Goal: Transaction & Acquisition: Purchase product/service

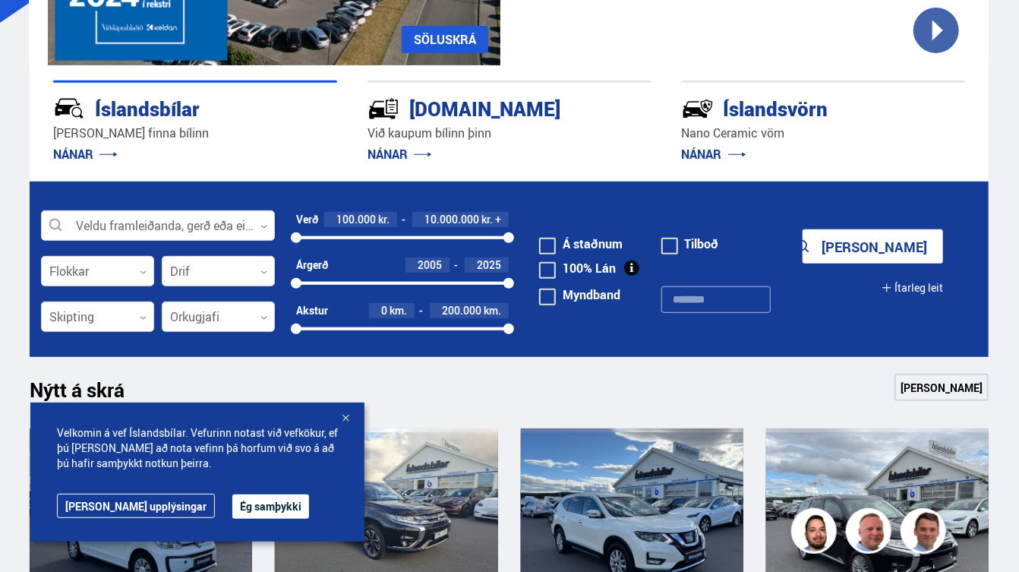
click at [684, 313] on input "text" at bounding box center [715, 299] width 109 height 27
type input "******"
click button "Sýna 1 bíla" at bounding box center [873, 246] width 140 height 34
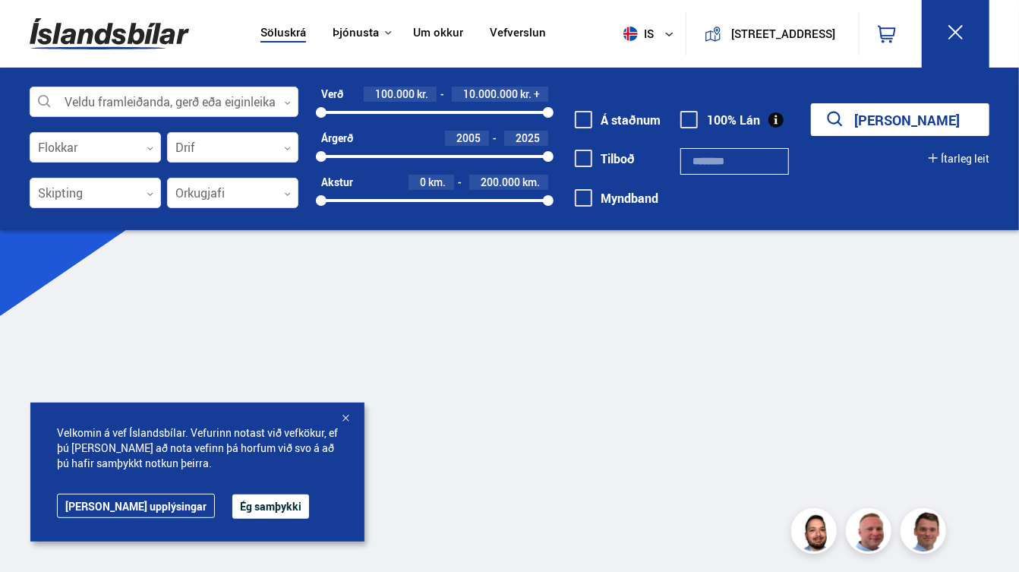
type input "******"
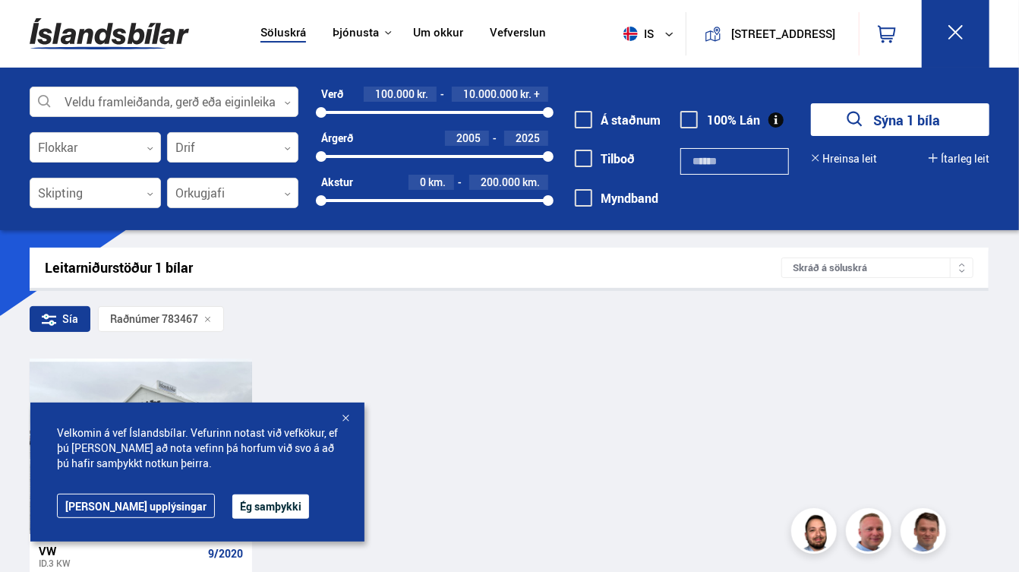
click at [285, 500] on button "Ég samþykki" at bounding box center [270, 506] width 77 height 24
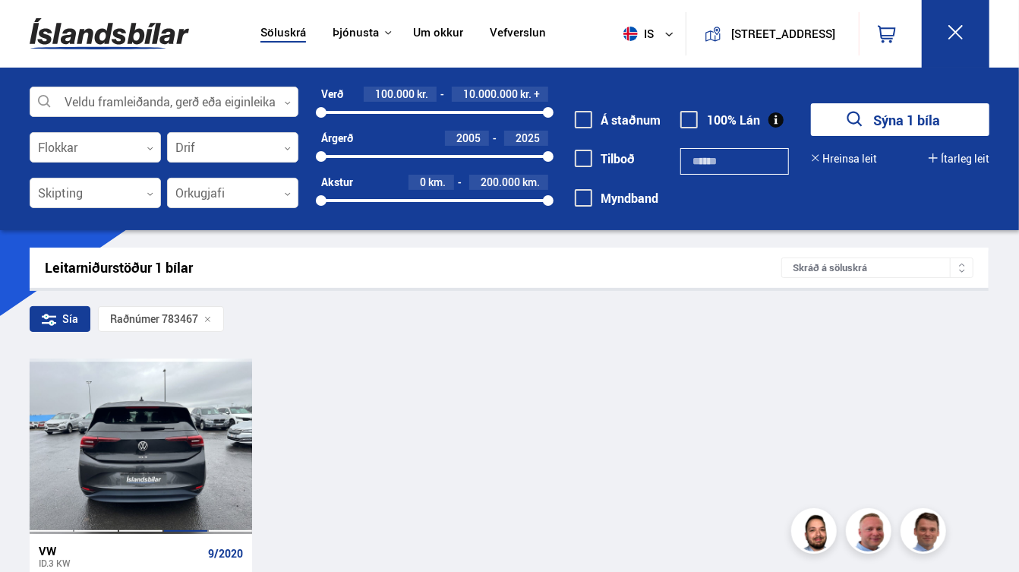
click at [184, 489] on div at bounding box center [185, 445] width 45 height 175
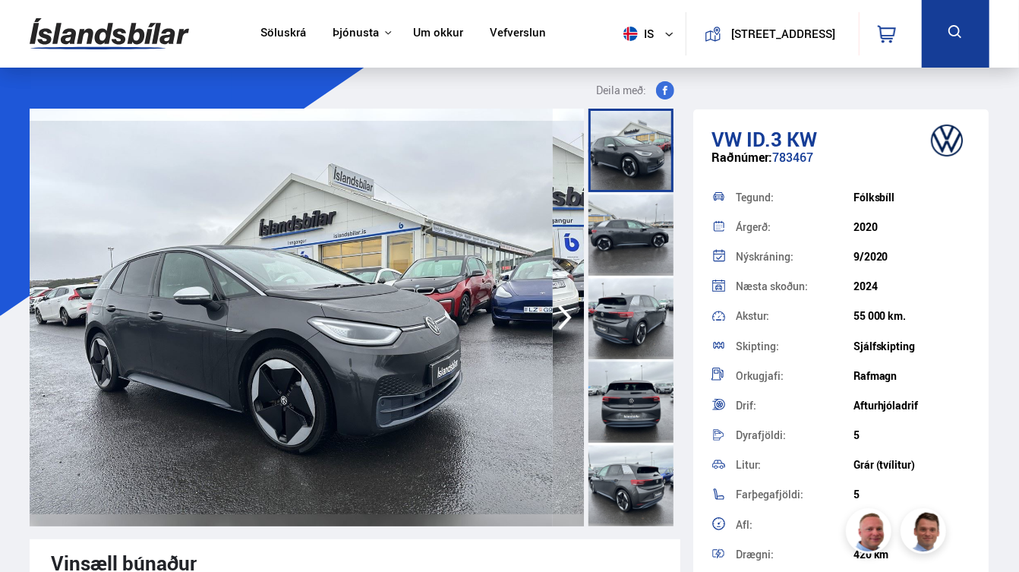
click at [550, 336] on icon "button" at bounding box center [565, 317] width 30 height 36
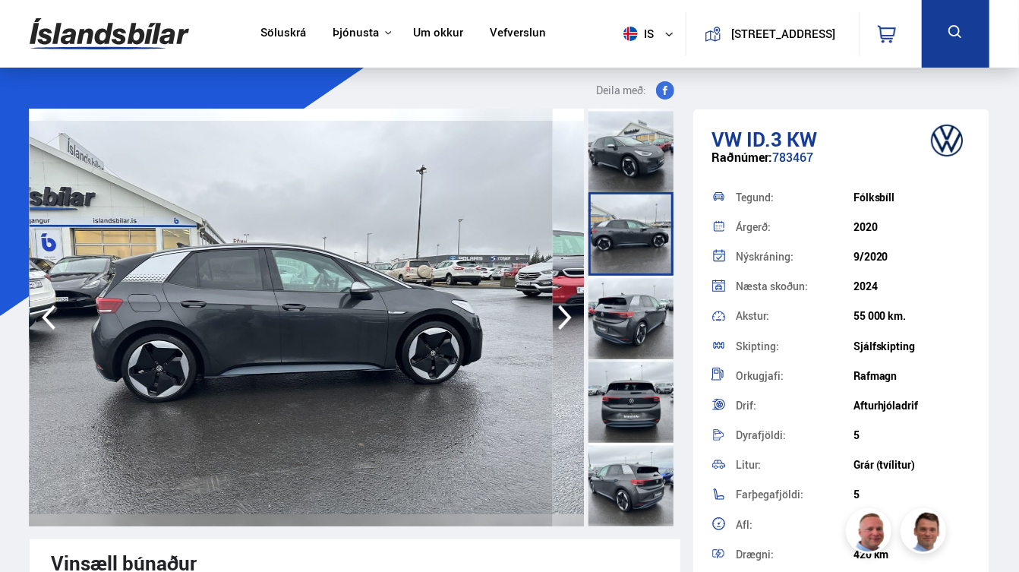
click at [550, 336] on icon "button" at bounding box center [565, 317] width 30 height 36
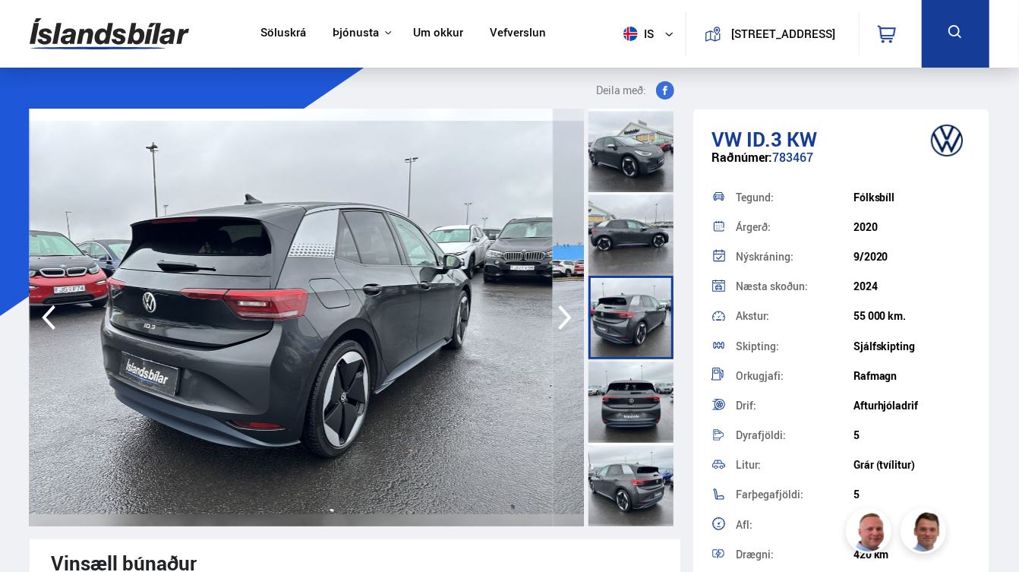
click at [550, 336] on icon "button" at bounding box center [565, 317] width 30 height 36
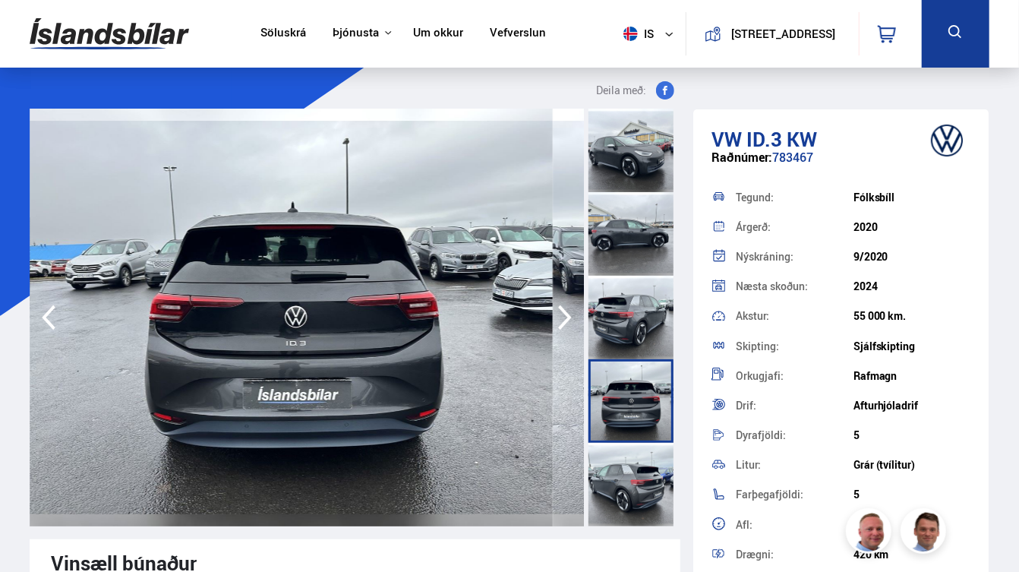
click at [550, 336] on icon "button" at bounding box center [565, 317] width 30 height 36
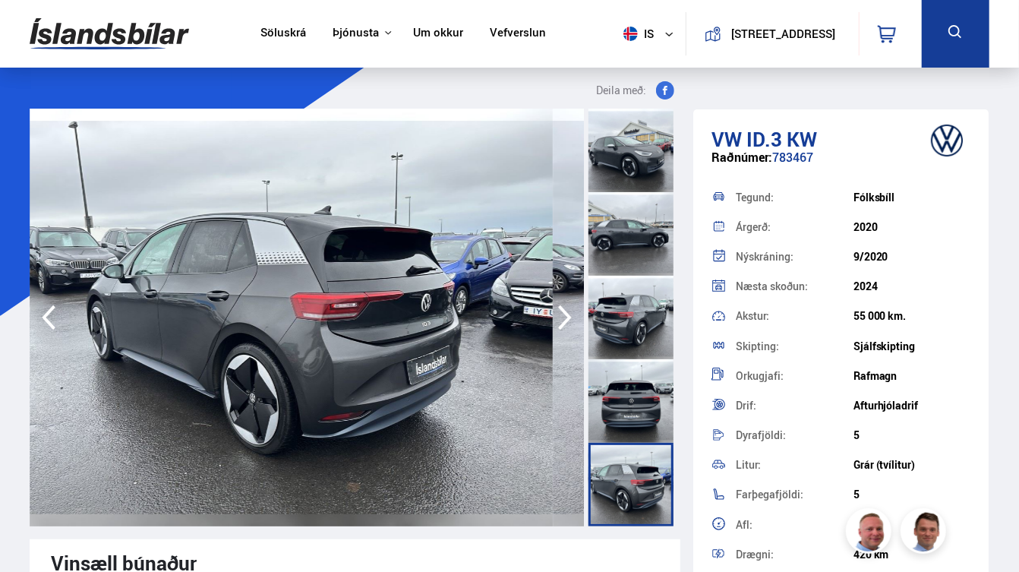
click at [550, 336] on icon "button" at bounding box center [565, 317] width 30 height 36
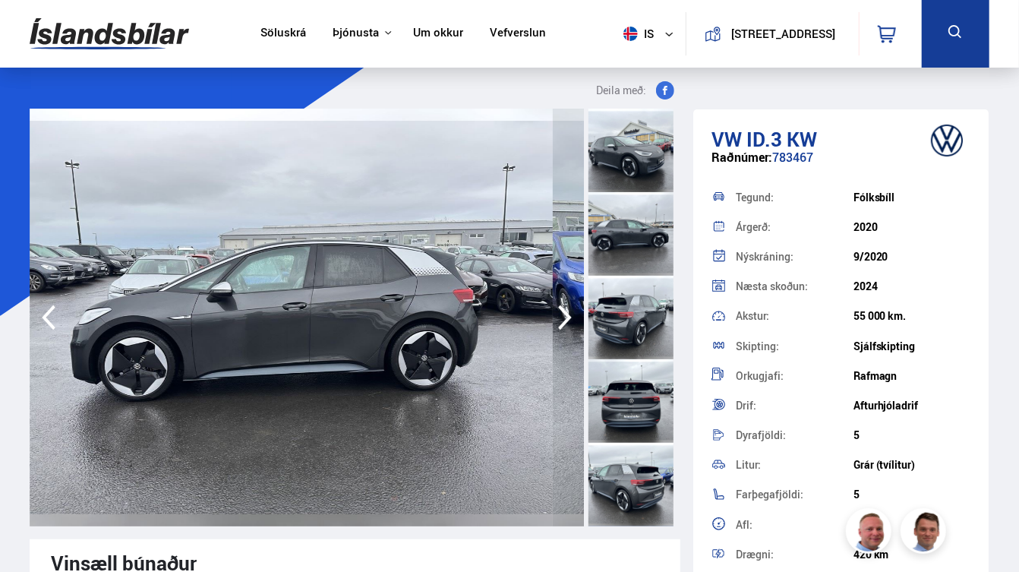
click at [550, 336] on icon "button" at bounding box center [565, 317] width 30 height 36
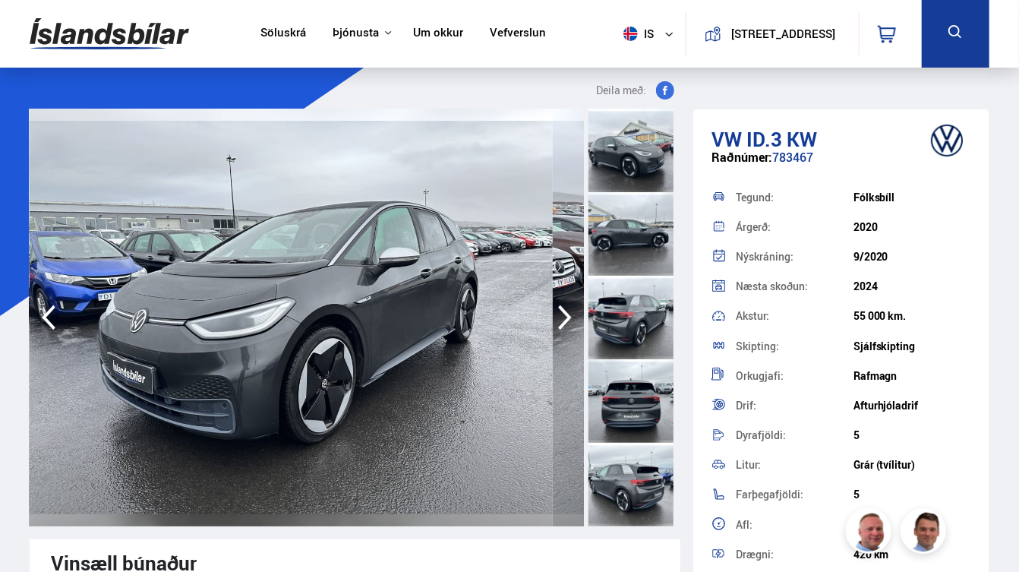
click at [550, 336] on icon "button" at bounding box center [565, 317] width 30 height 36
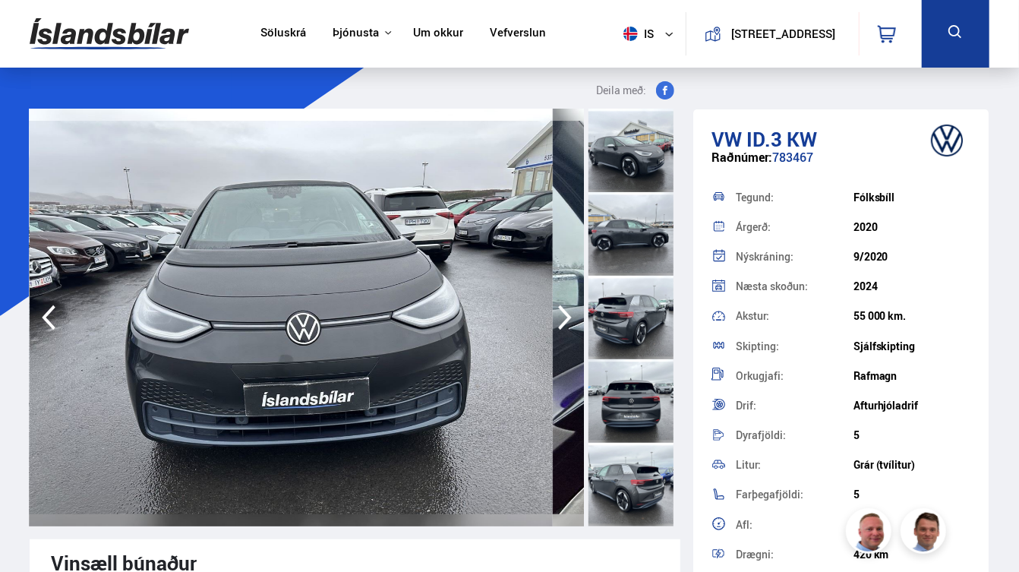
click at [550, 336] on icon "button" at bounding box center [565, 317] width 30 height 36
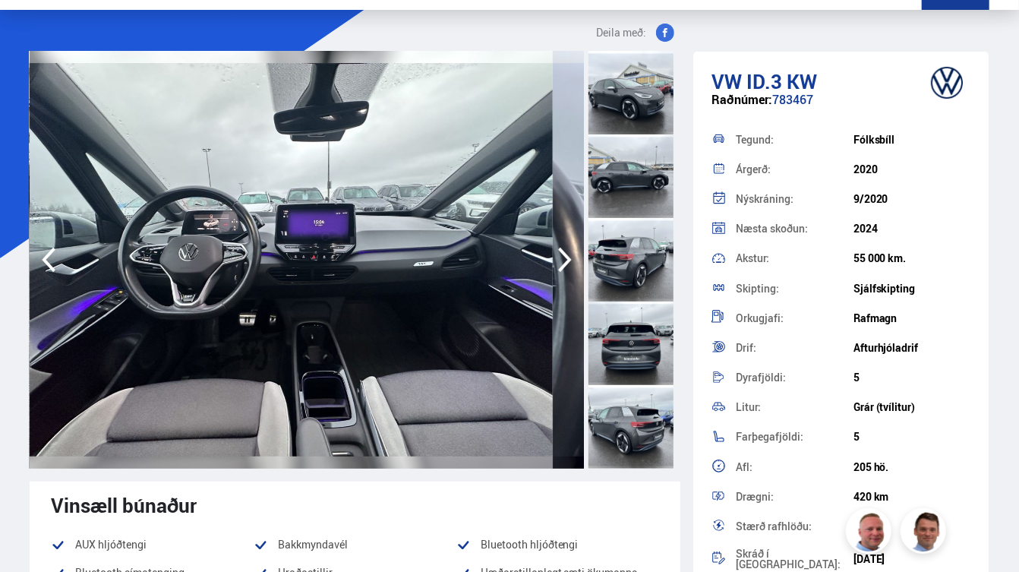
scroll to position [58, 0]
click at [558, 273] on icon "button" at bounding box center [565, 260] width 14 height 25
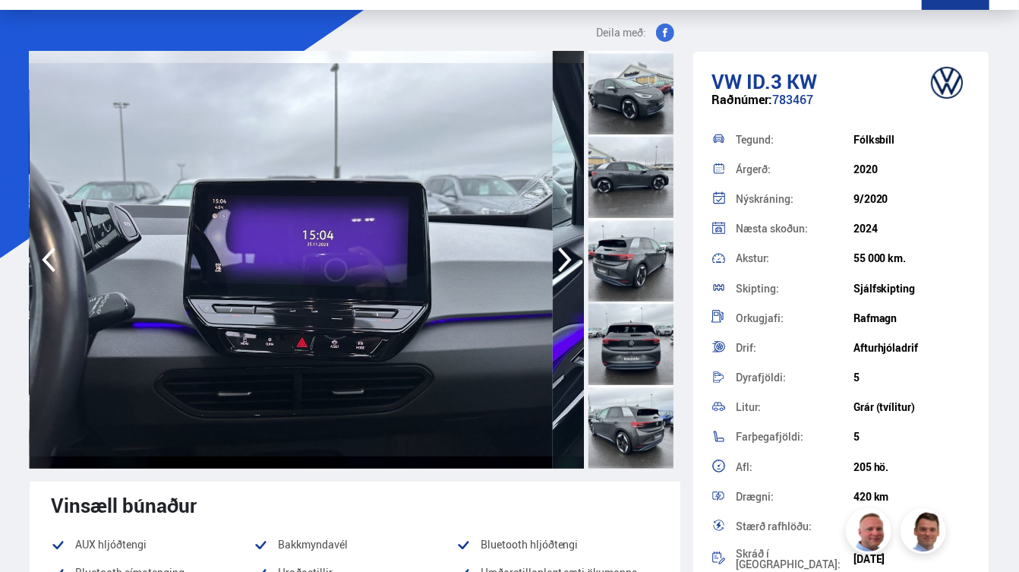
click at [550, 278] on icon "button" at bounding box center [565, 259] width 30 height 36
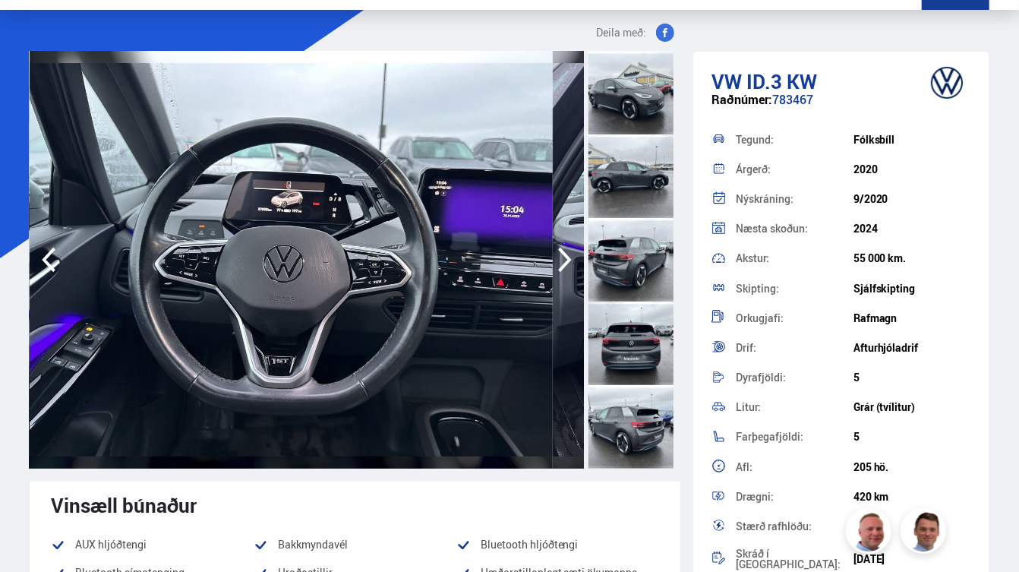
click at [550, 278] on icon "button" at bounding box center [565, 259] width 30 height 36
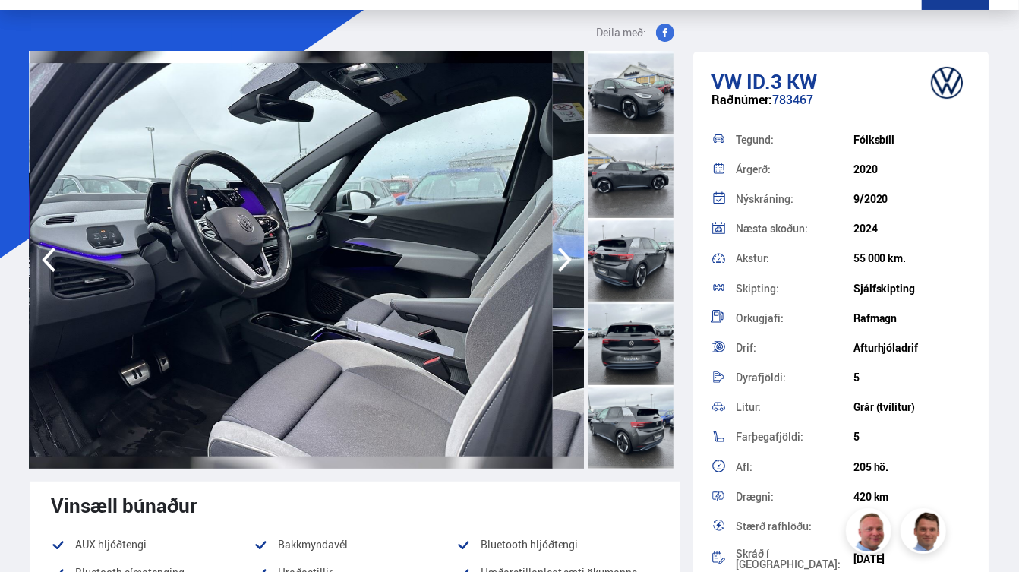
click at [550, 278] on icon "button" at bounding box center [565, 259] width 30 height 36
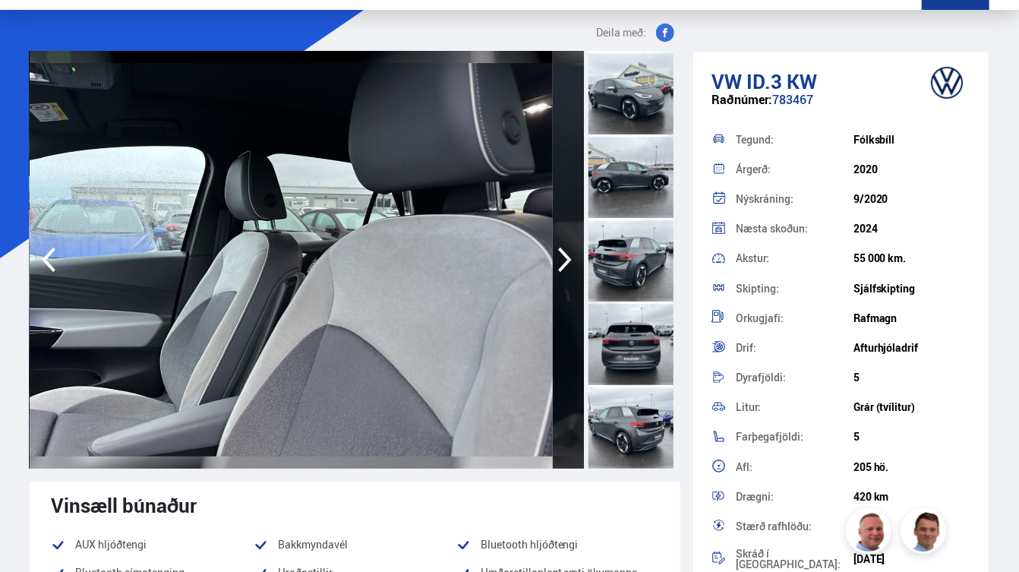
click at [550, 278] on icon "button" at bounding box center [565, 259] width 30 height 36
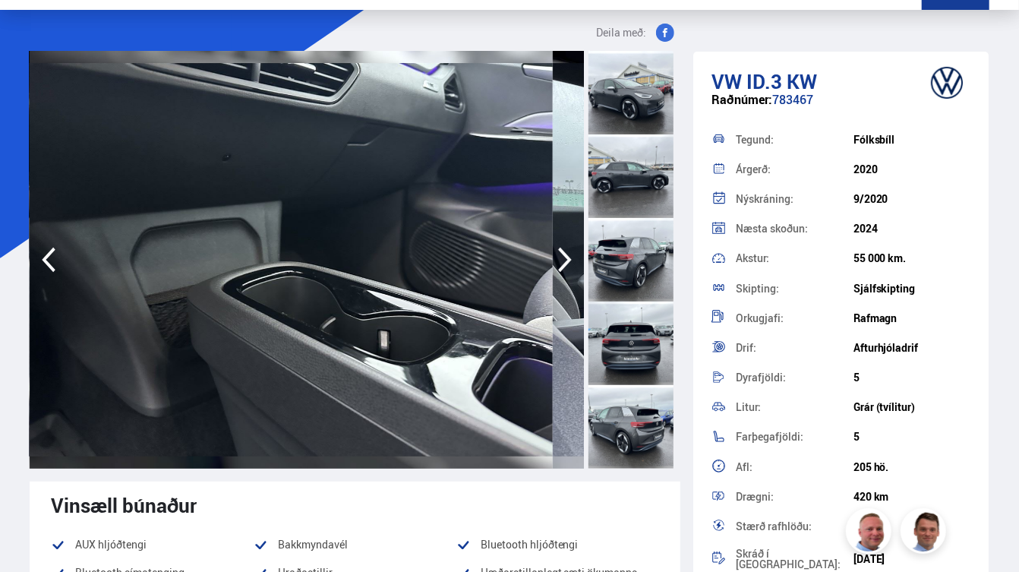
click at [550, 278] on icon "button" at bounding box center [565, 259] width 30 height 36
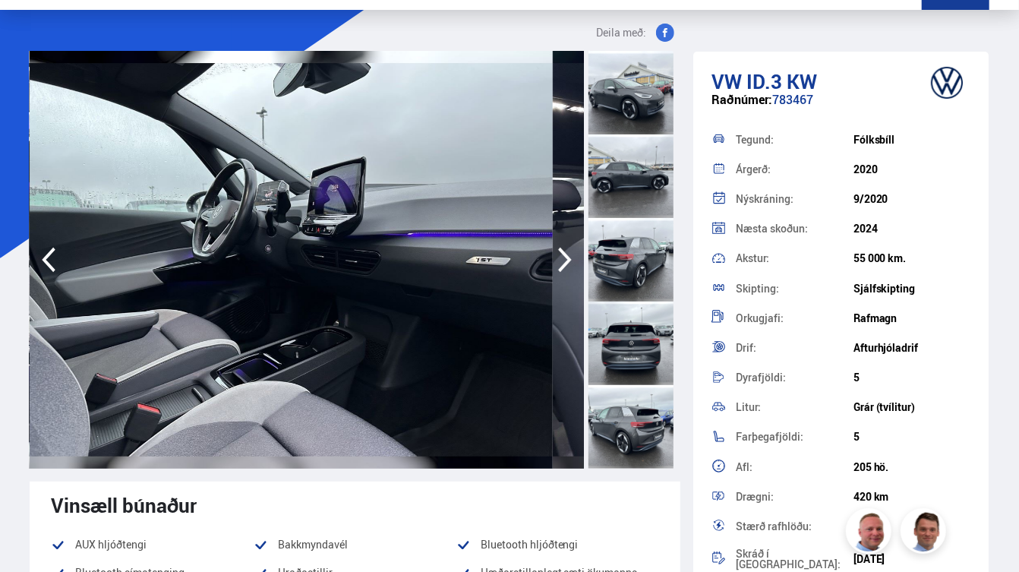
click at [550, 278] on icon "button" at bounding box center [565, 259] width 30 height 36
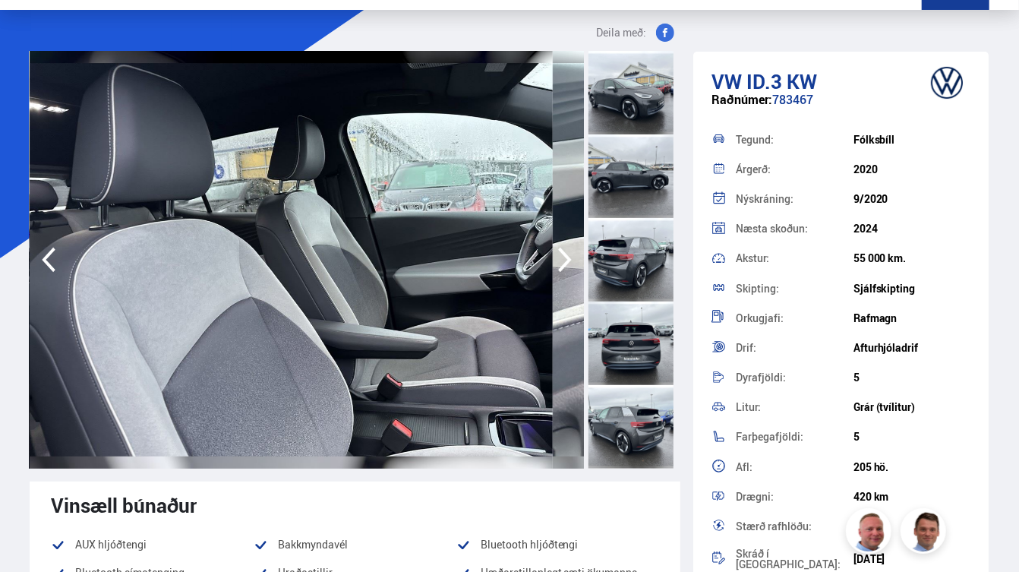
click at [550, 278] on icon "button" at bounding box center [565, 259] width 30 height 36
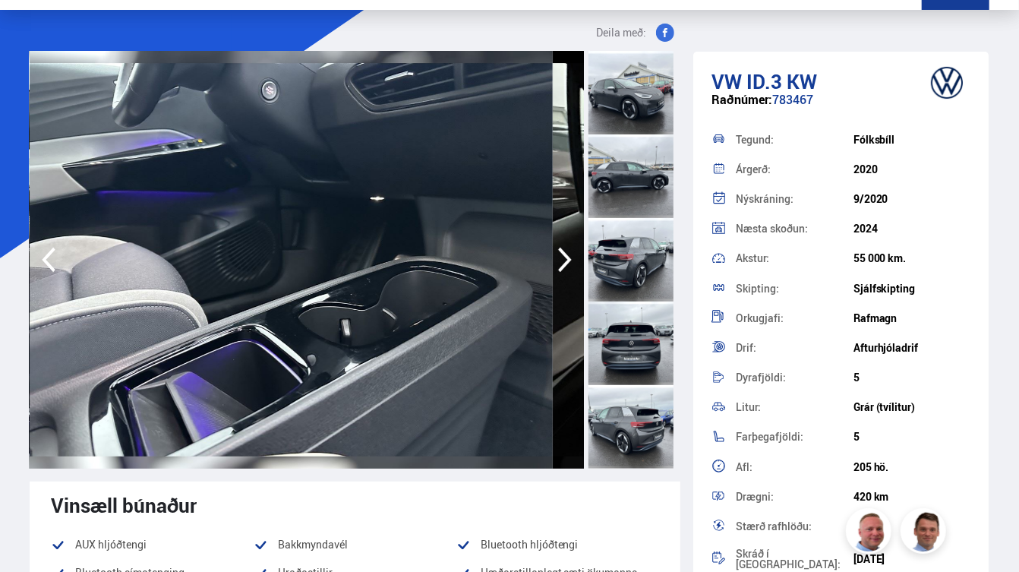
click at [550, 278] on icon "button" at bounding box center [565, 259] width 30 height 36
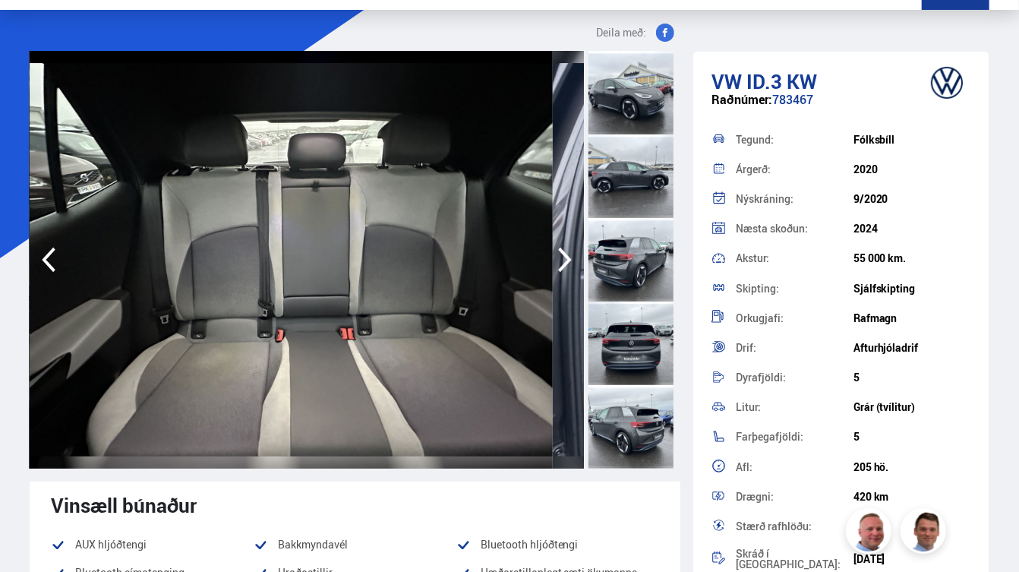
click at [550, 278] on icon "button" at bounding box center [565, 259] width 30 height 36
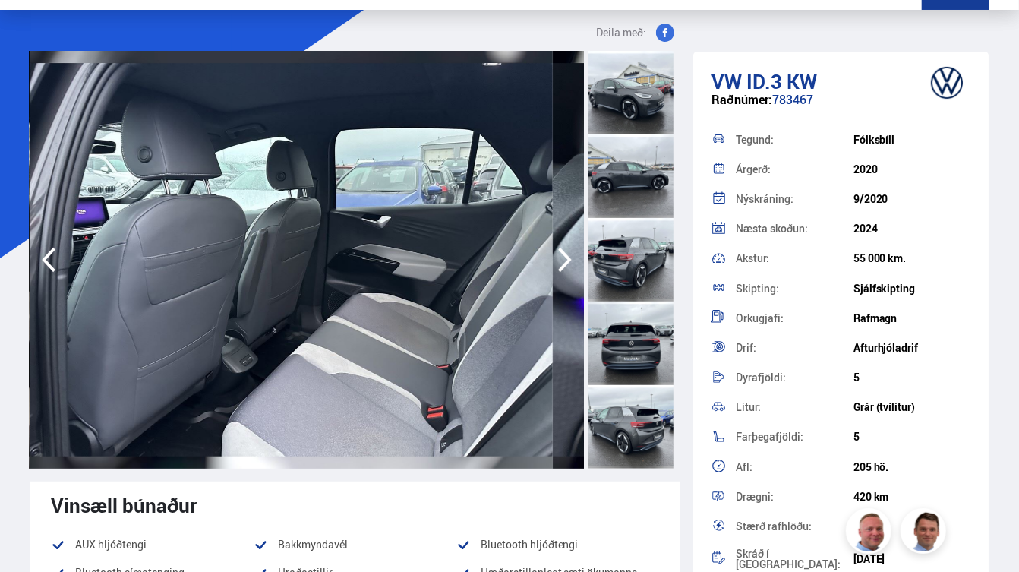
click at [550, 278] on icon "button" at bounding box center [565, 259] width 30 height 36
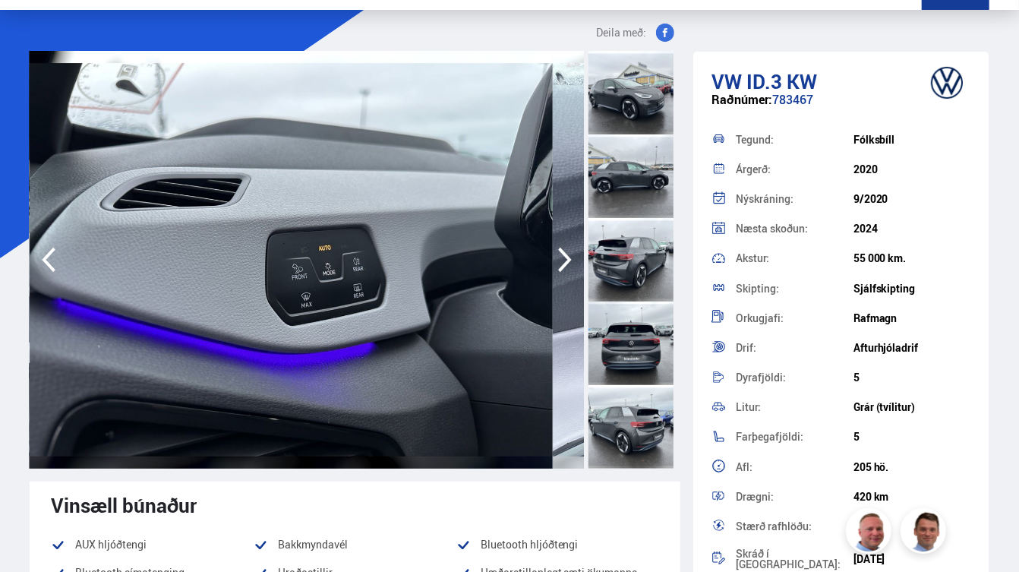
click at [550, 278] on icon "button" at bounding box center [565, 259] width 30 height 36
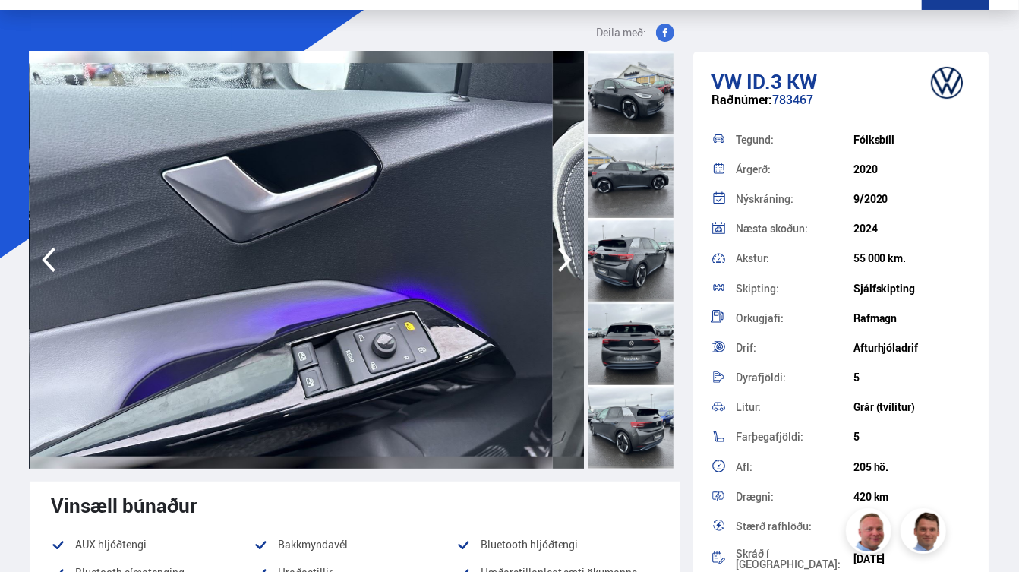
click at [550, 278] on icon "button" at bounding box center [565, 259] width 30 height 36
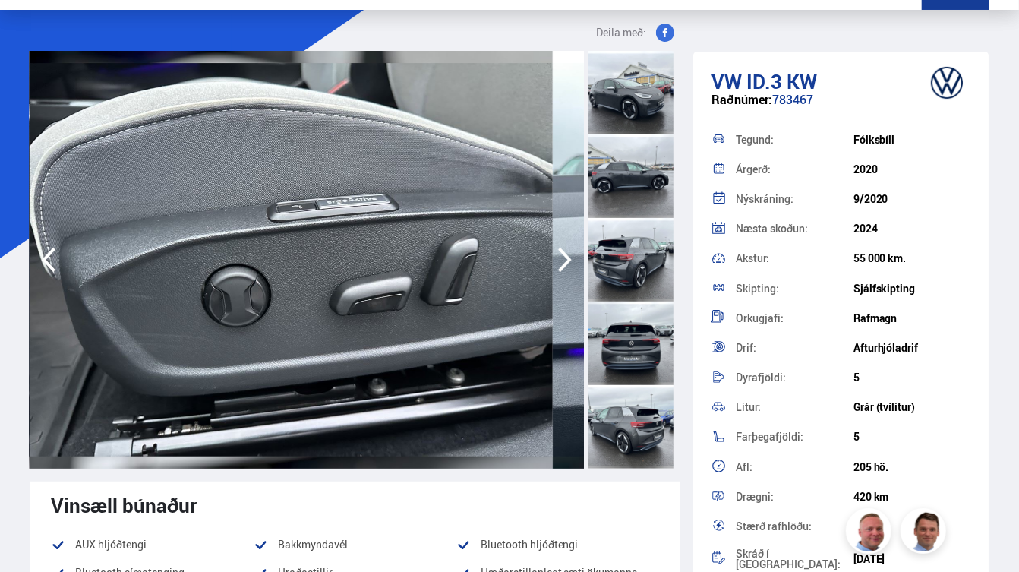
click at [550, 278] on icon "button" at bounding box center [565, 259] width 30 height 36
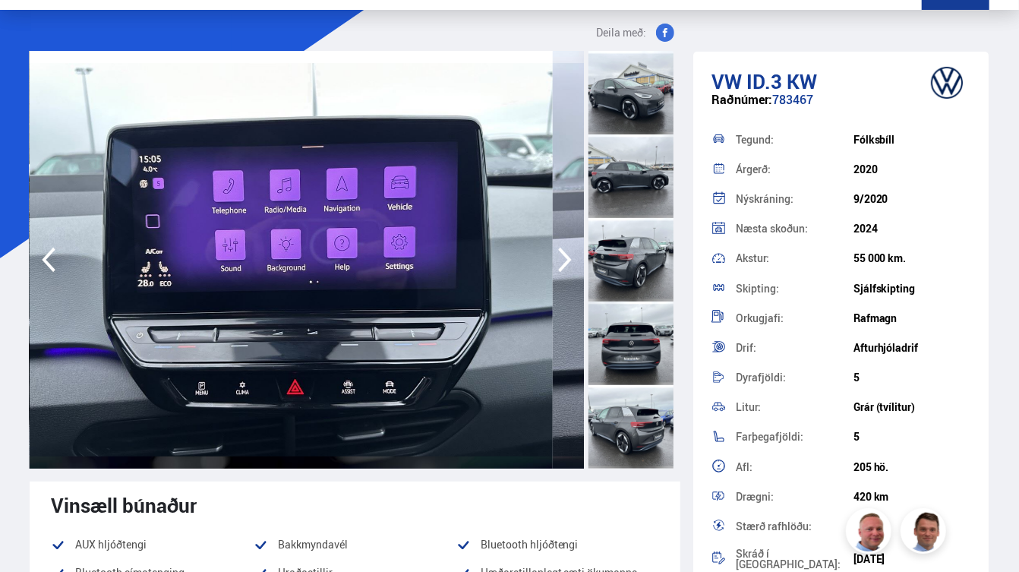
click at [550, 278] on icon "button" at bounding box center [565, 259] width 30 height 36
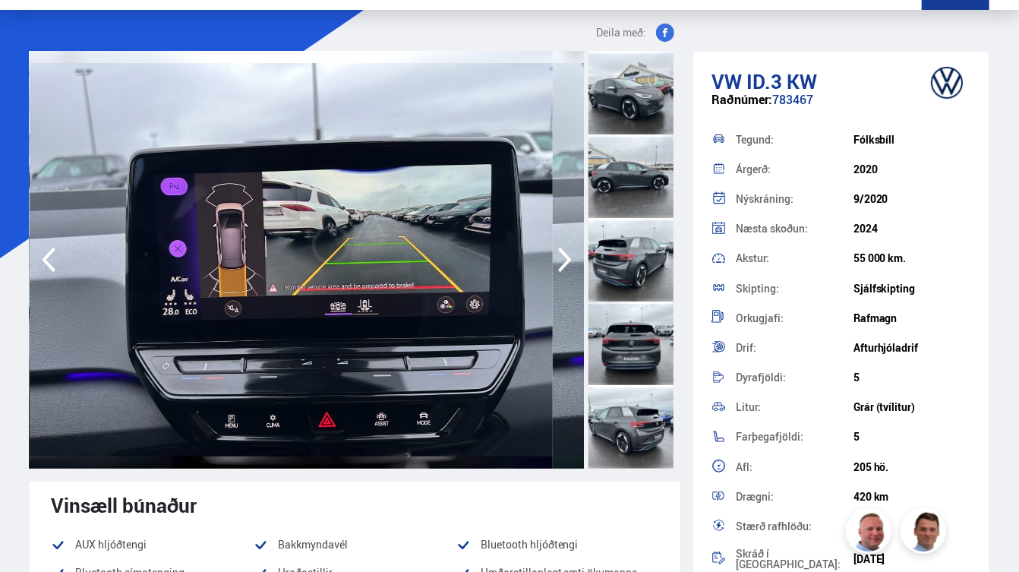
click at [550, 278] on icon "button" at bounding box center [565, 259] width 30 height 36
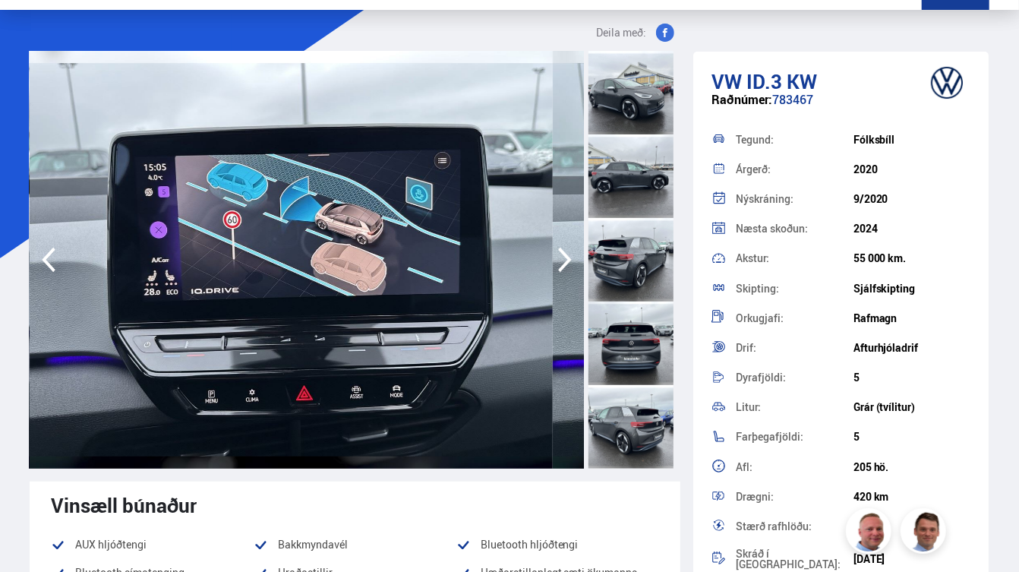
click at [550, 278] on icon "button" at bounding box center [565, 259] width 30 height 36
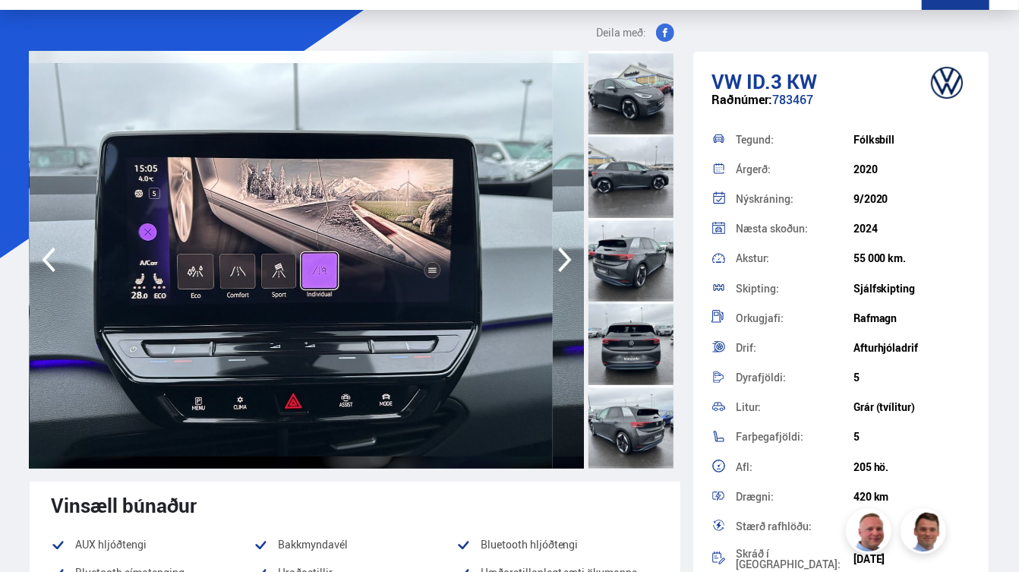
click at [550, 278] on icon "button" at bounding box center [565, 259] width 30 height 36
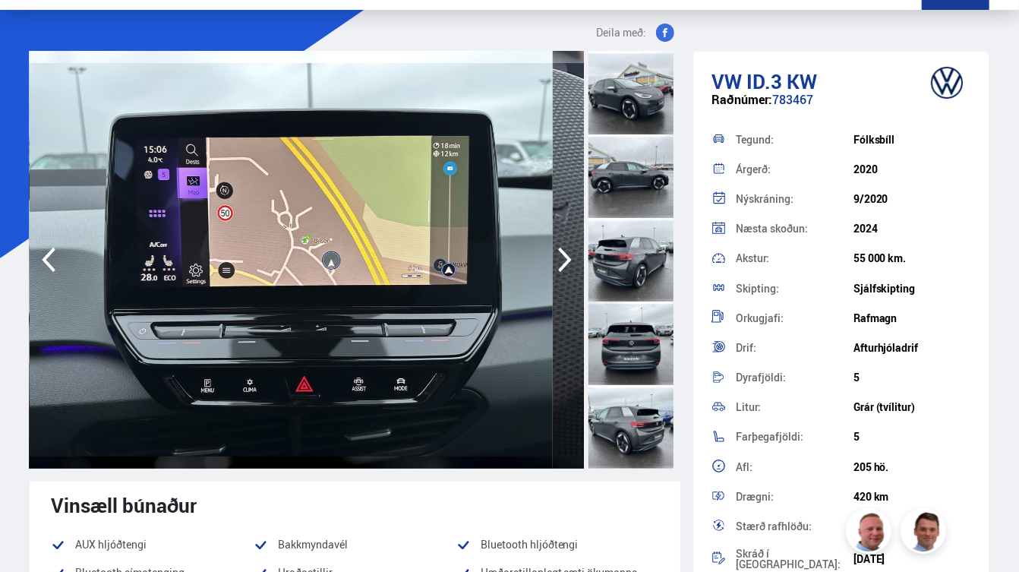
click at [550, 278] on icon "button" at bounding box center [565, 259] width 30 height 36
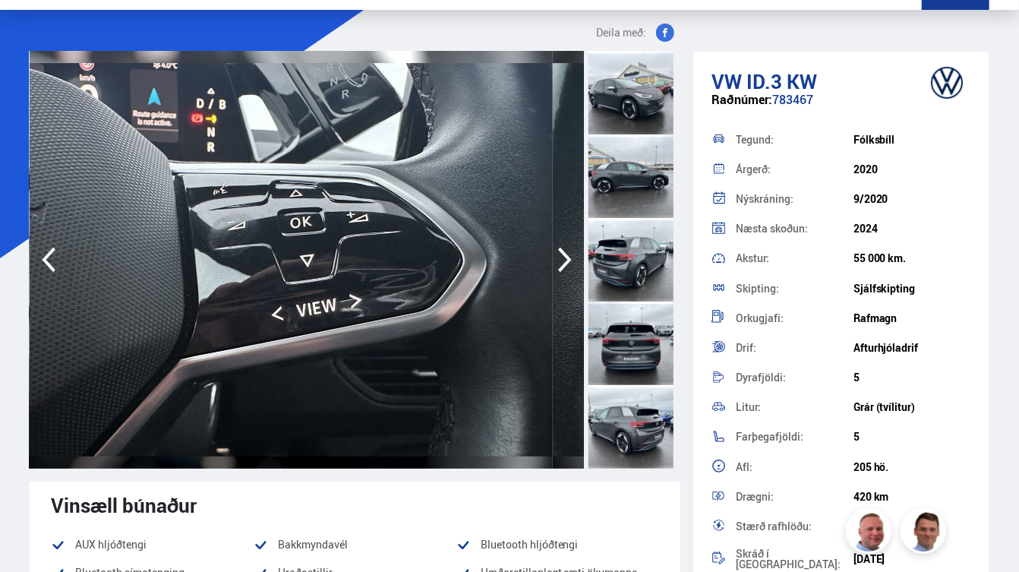
click at [550, 278] on icon "button" at bounding box center [565, 259] width 30 height 36
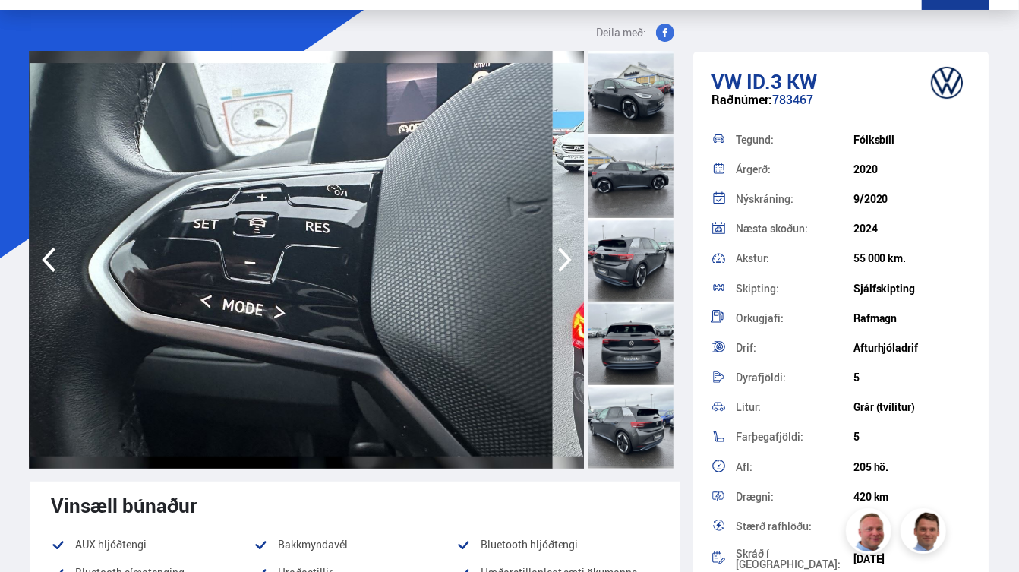
click at [550, 278] on icon "button" at bounding box center [565, 259] width 30 height 36
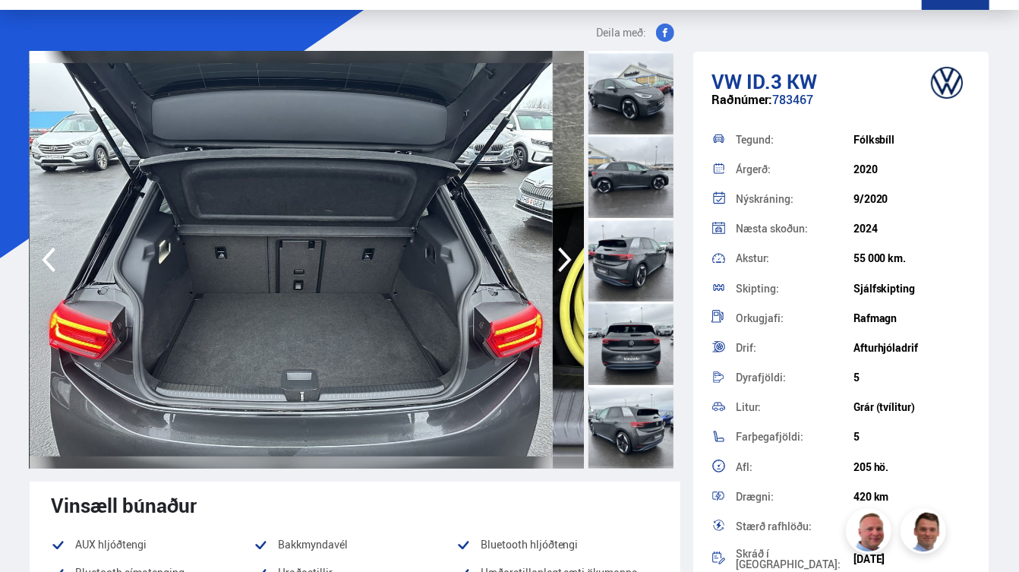
click at [550, 278] on icon "button" at bounding box center [565, 259] width 30 height 36
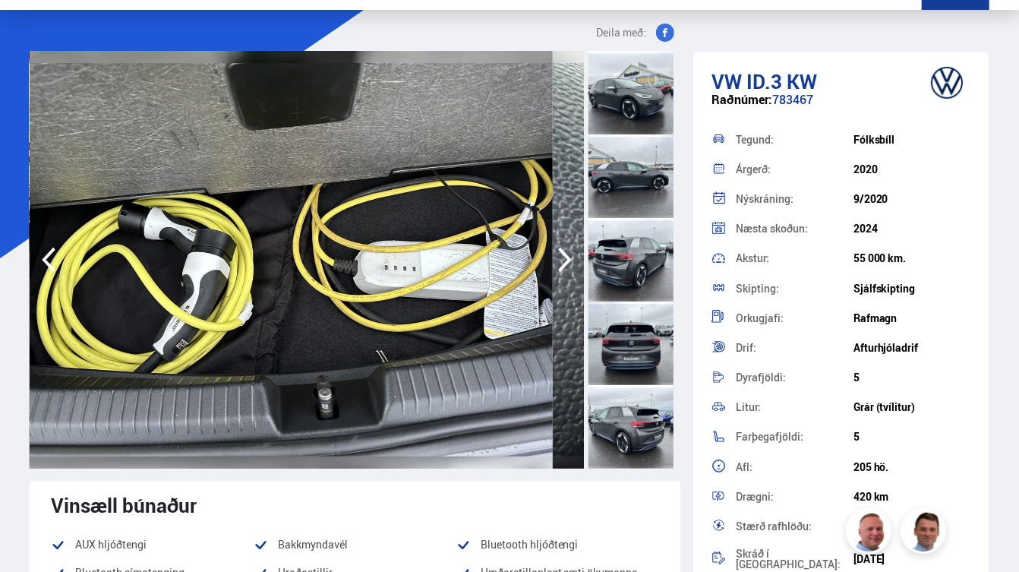
click at [550, 278] on icon "button" at bounding box center [565, 259] width 30 height 36
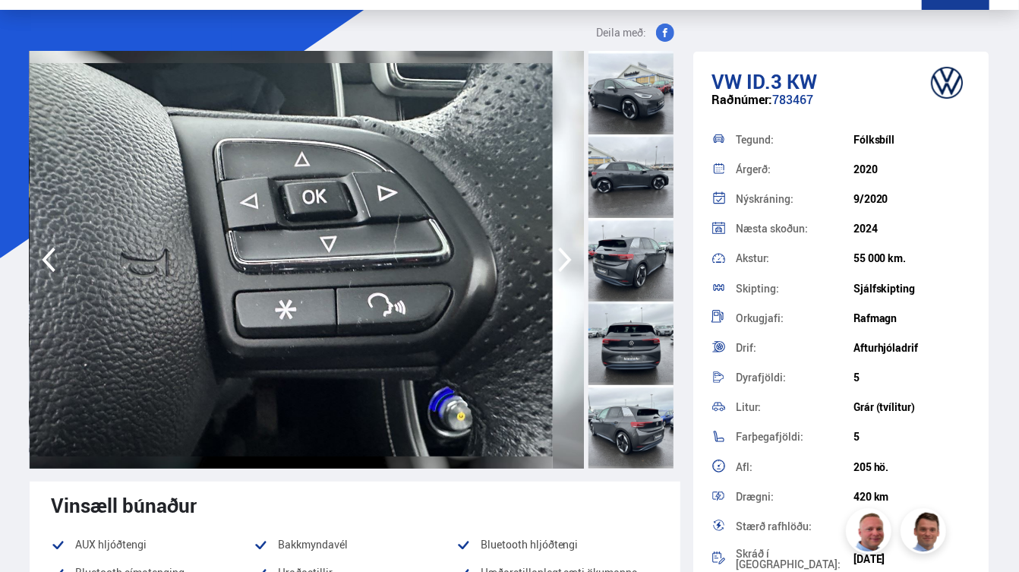
click at [550, 278] on icon "button" at bounding box center [565, 259] width 30 height 36
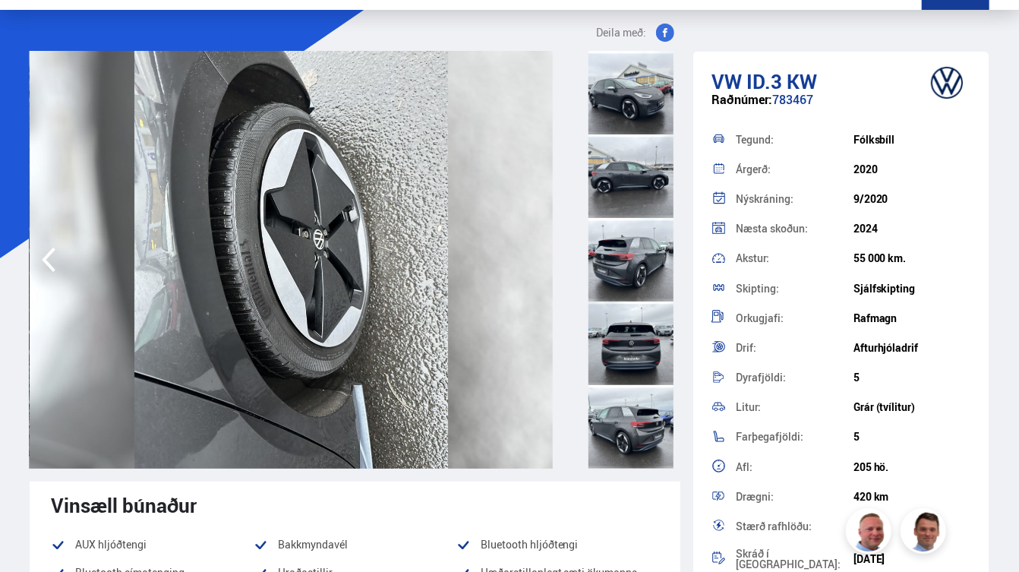
click at [532, 317] on img at bounding box center [291, 260] width 523 height 418
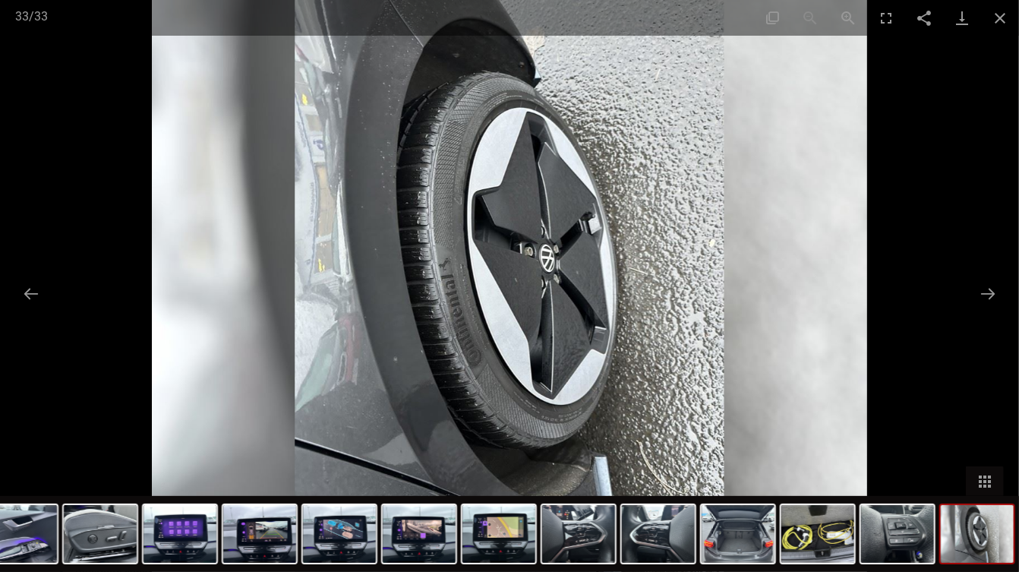
click at [632, 342] on img at bounding box center [509, 286] width 715 height 572
type input "******"
click at [1002, 17] on button "Close gallery" at bounding box center [1000, 18] width 38 height 36
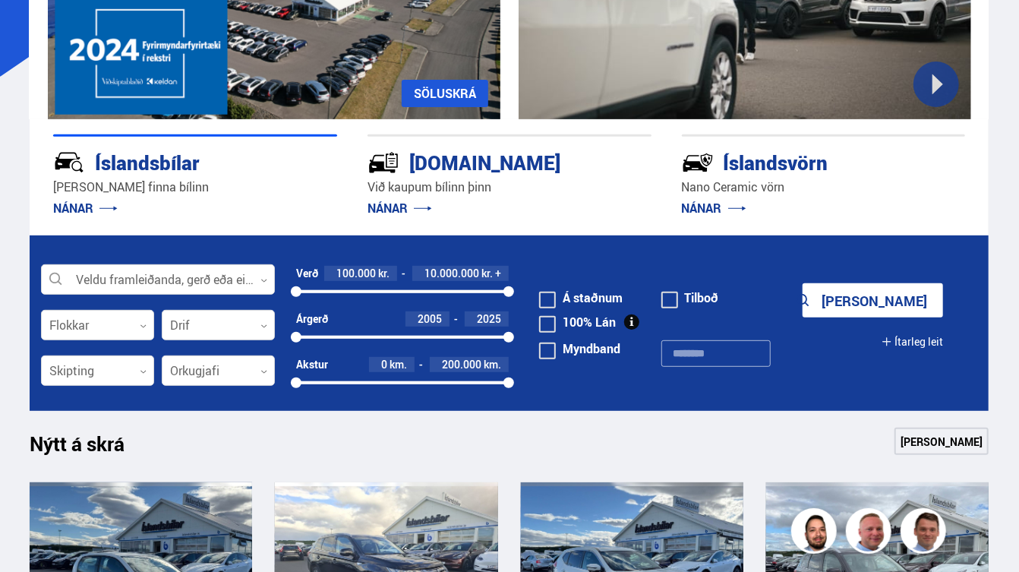
scroll to position [260, 0]
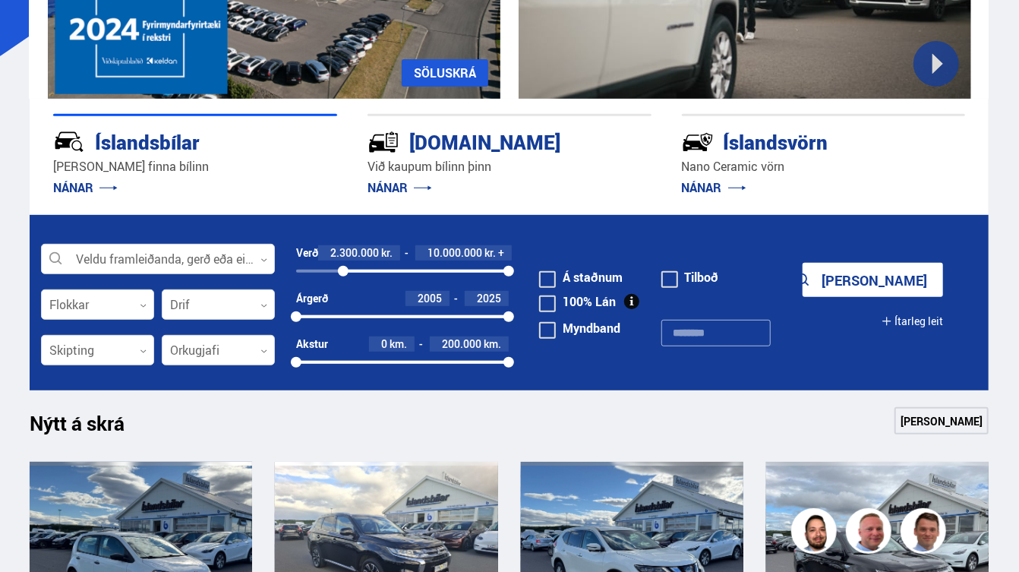
drag, startPoint x: 299, startPoint y: 293, endPoint x: 345, endPoint y: 296, distance: 45.7
click at [345, 276] on div at bounding box center [343, 271] width 11 height 11
click at [344, 276] on div at bounding box center [344, 271] width 11 height 11
drag, startPoint x: 512, startPoint y: 292, endPoint x: 369, endPoint y: 285, distance: 143.0
click at [369, 278] on div "Verð 2.300.000 kr. 3.400.000 kr. + 2300000 3424262" at bounding box center [402, 261] width 213 height 33
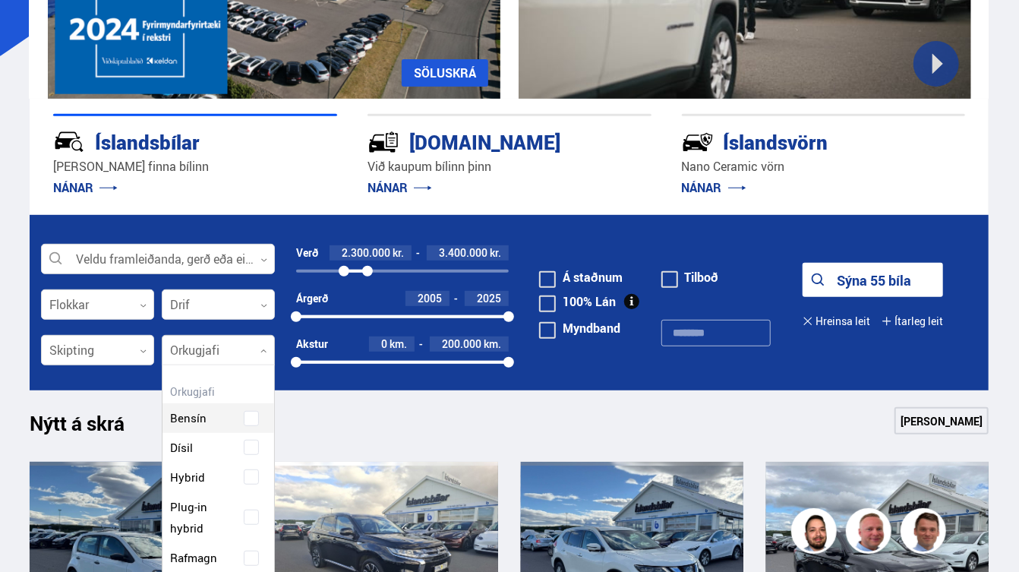
click at [207, 366] on div at bounding box center [218, 351] width 113 height 30
click at [212, 518] on span "Plug-in hybrid" at bounding box center [201, 518] width 62 height 44
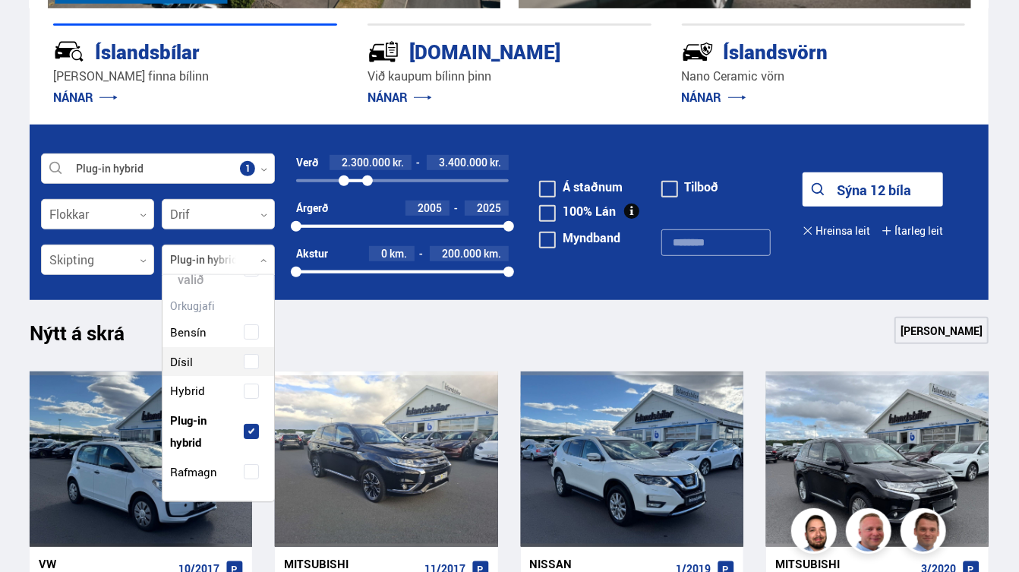
scroll to position [350, 0]
click at [197, 483] on span "Rafmagn" at bounding box center [193, 472] width 47 height 22
click at [252, 434] on span at bounding box center [251, 431] width 6 height 6
click at [857, 205] on button "Sýna 6 bíla" at bounding box center [873, 189] width 140 height 34
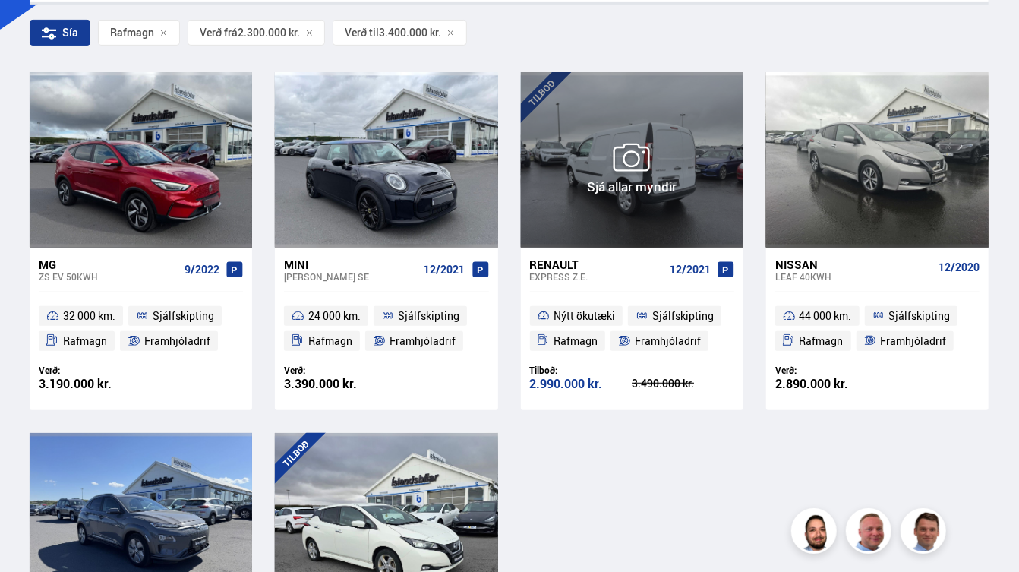
scroll to position [285, 0]
